Goal: Task Accomplishment & Management: Manage account settings

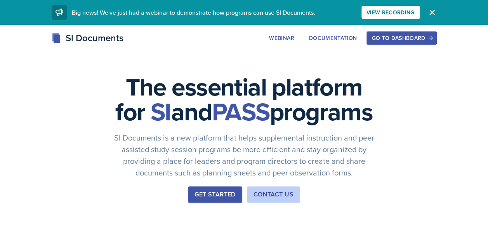
click at [384, 37] on div "Go to Dashboard" at bounding box center [401, 38] width 60 height 6
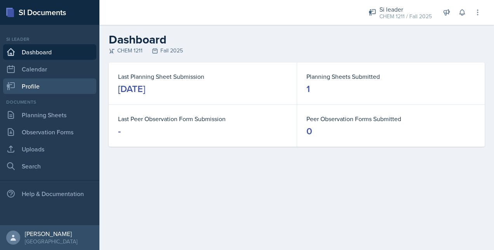
click at [57, 88] on link "Profile" at bounding box center [49, 86] width 93 height 16
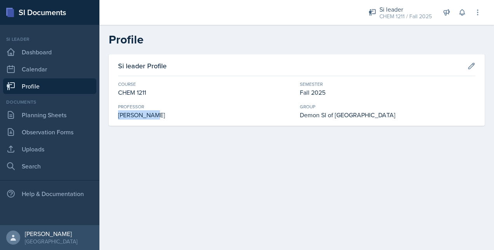
drag, startPoint x: 119, startPoint y: 114, endPoint x: 194, endPoint y: 120, distance: 75.6
click at [194, 120] on div "Si leader Profile Course CHEM 1211 Semester Fall 2025 [PERSON_NAME] Group Demon…" at bounding box center [297, 89] width 376 height 71
copy div "[PERSON_NAME]"
